Goal: Book appointment/travel/reservation

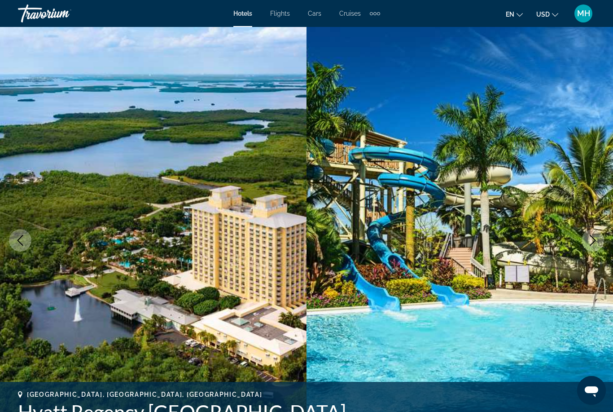
scroll to position [0, 0]
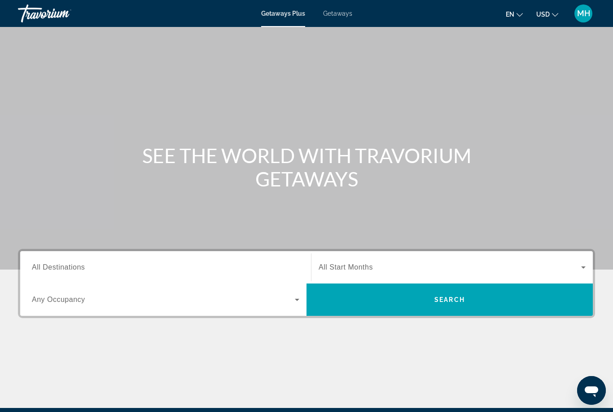
click at [85, 268] on span "All Destinations" at bounding box center [58, 267] width 53 height 8
click at [85, 268] on input "Destination All Destinations" at bounding box center [166, 267] width 268 height 11
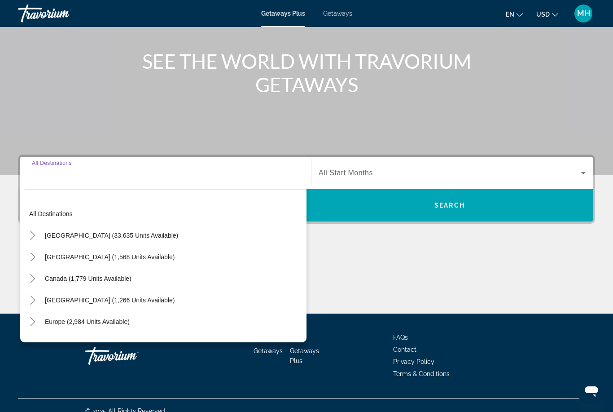
scroll to position [106, 0]
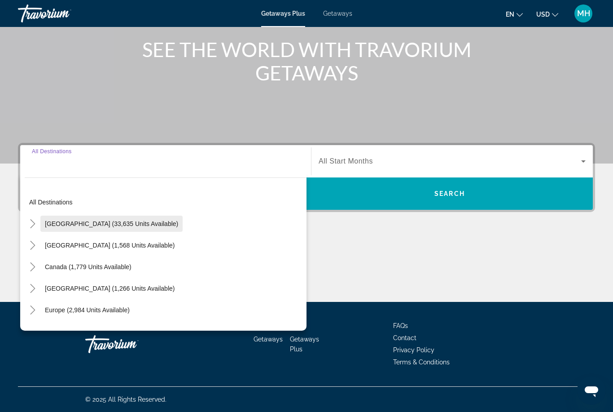
click at [118, 227] on span "Search widget" at bounding box center [111, 224] width 142 height 22
type input "**********"
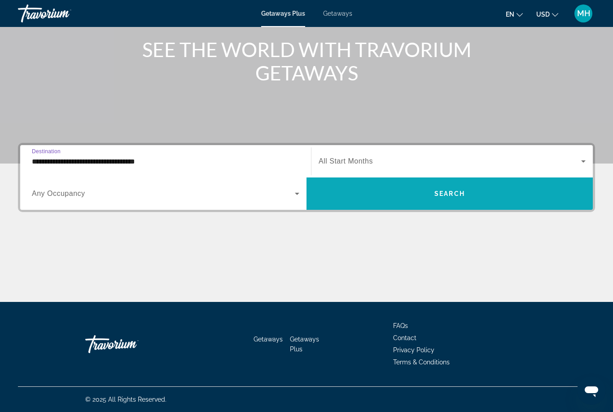
click at [479, 193] on span "Search widget" at bounding box center [450, 194] width 286 height 22
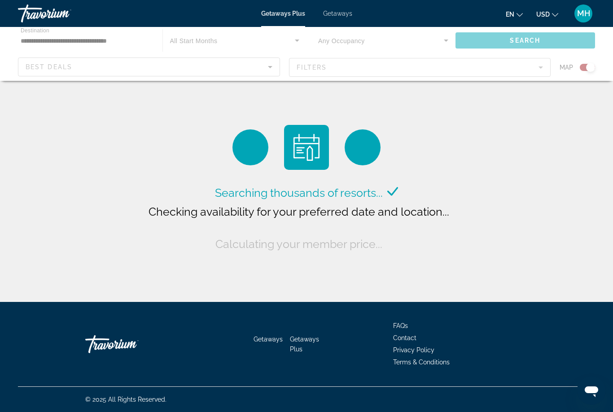
click at [90, 68] on div "Main content" at bounding box center [306, 54] width 613 height 54
